Goal: Check status: Check status

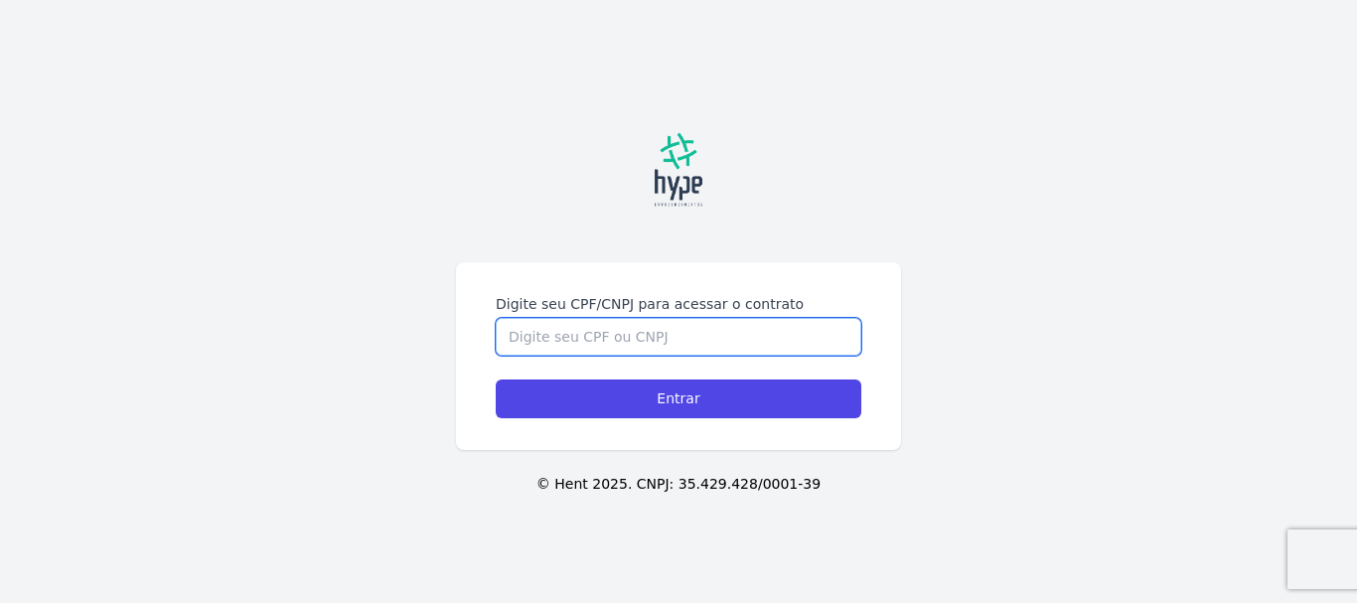
click at [696, 333] on input "Digite seu CPF/CNPJ para acessar o contrato" at bounding box center [679, 337] width 366 height 38
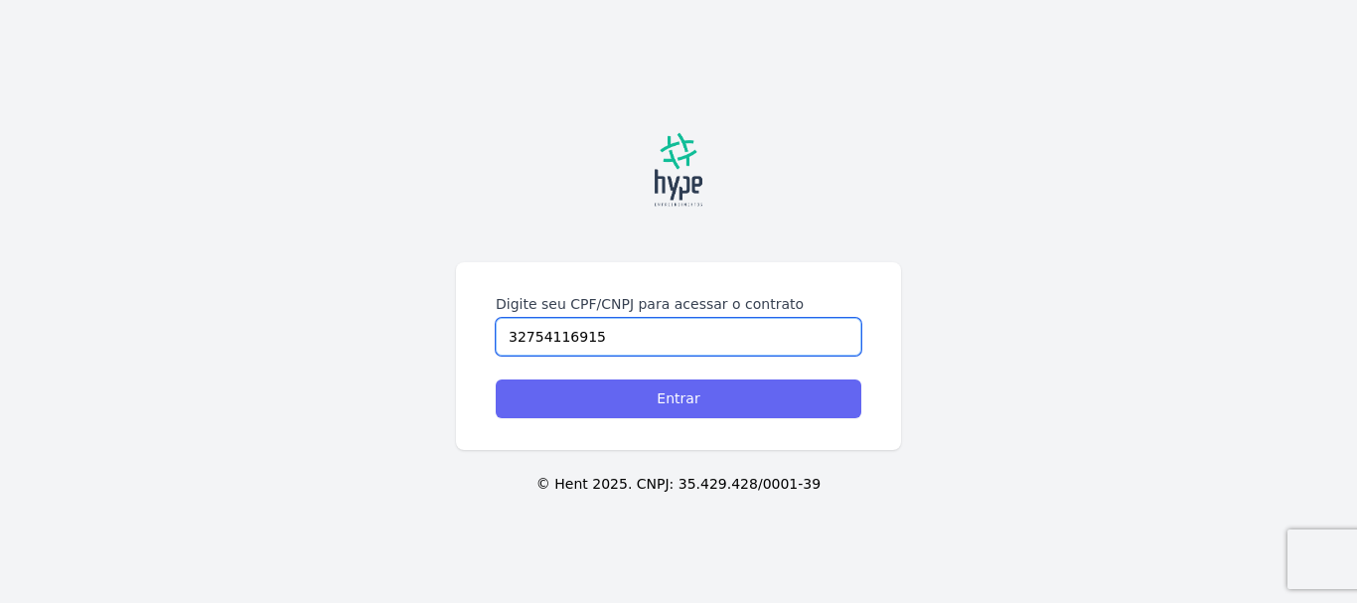
type input "32754116915"
click at [678, 398] on input "Entrar" at bounding box center [679, 398] width 366 height 39
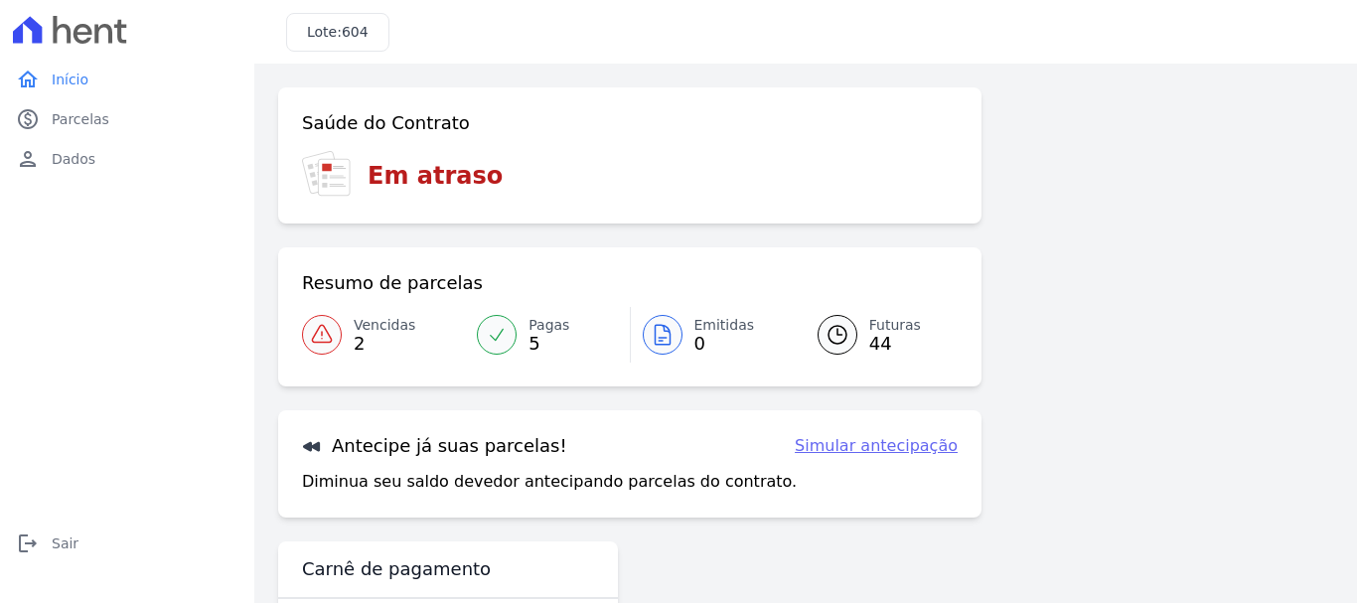
click at [321, 330] on icon at bounding box center [322, 335] width 24 height 24
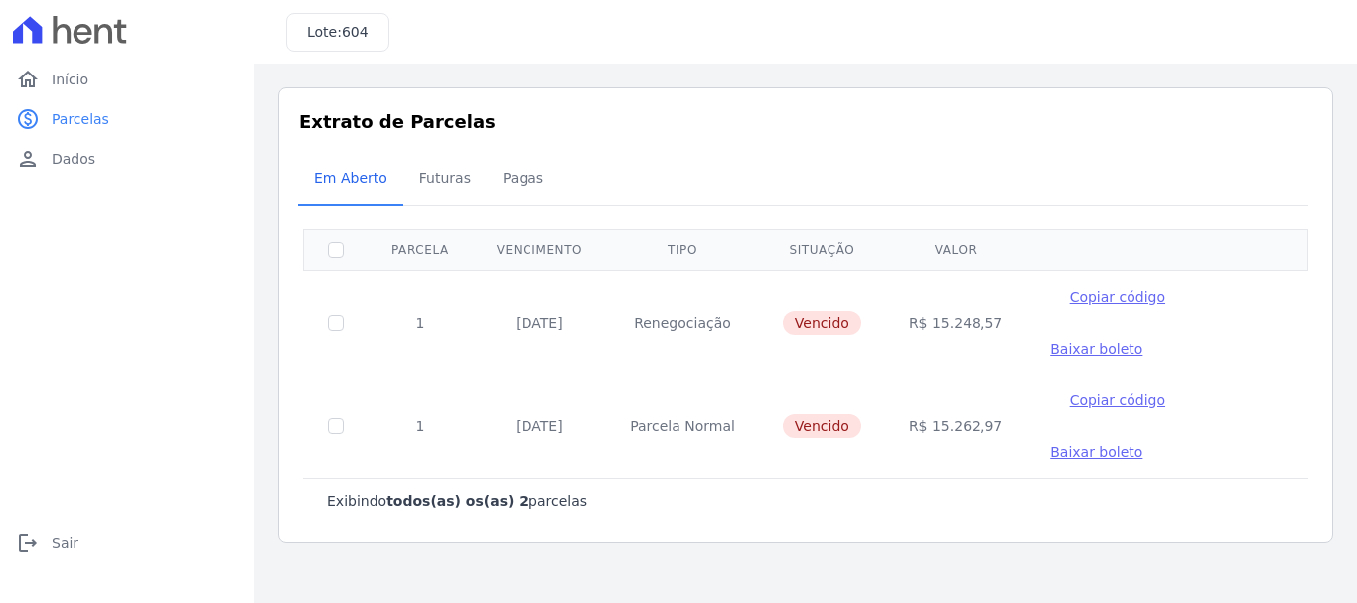
click at [1077, 298] on span "Copiar código" at bounding box center [1117, 297] width 95 height 16
click at [1142, 341] on span "Baixar boleto" at bounding box center [1096, 349] width 92 height 16
click at [509, 179] on span "Pagas" at bounding box center [523, 178] width 65 height 40
click at [1142, 444] on span "Baixar boleto" at bounding box center [1096, 452] width 92 height 16
